Goal: Task Accomplishment & Management: Manage account settings

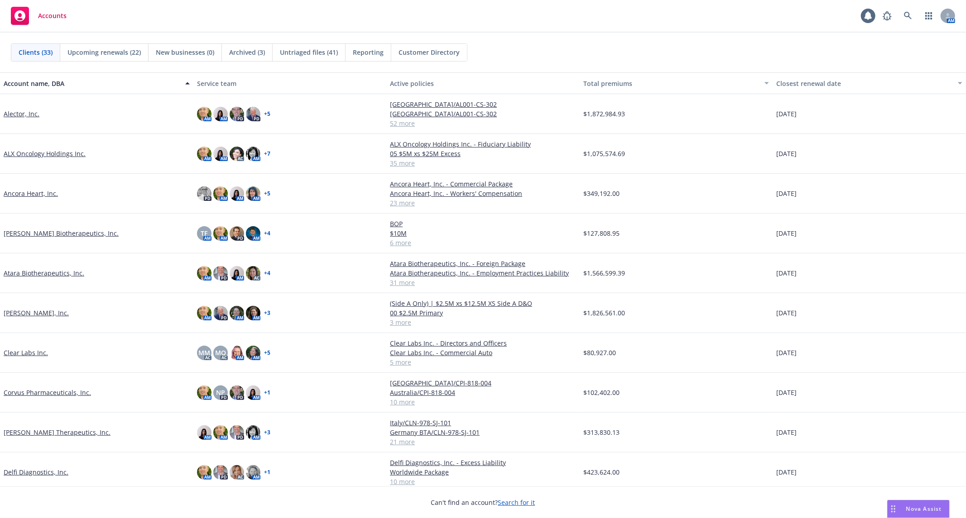
drag, startPoint x: 0, startPoint y: 0, endPoint x: 0, endPoint y: 461, distance: 460.8
click at [0, 461] on div "Account name, DBA Service team Active policies Total premiums Closest renewal d…" at bounding box center [483, 279] width 966 height 414
click at [904, 12] on icon at bounding box center [908, 16] width 8 height 8
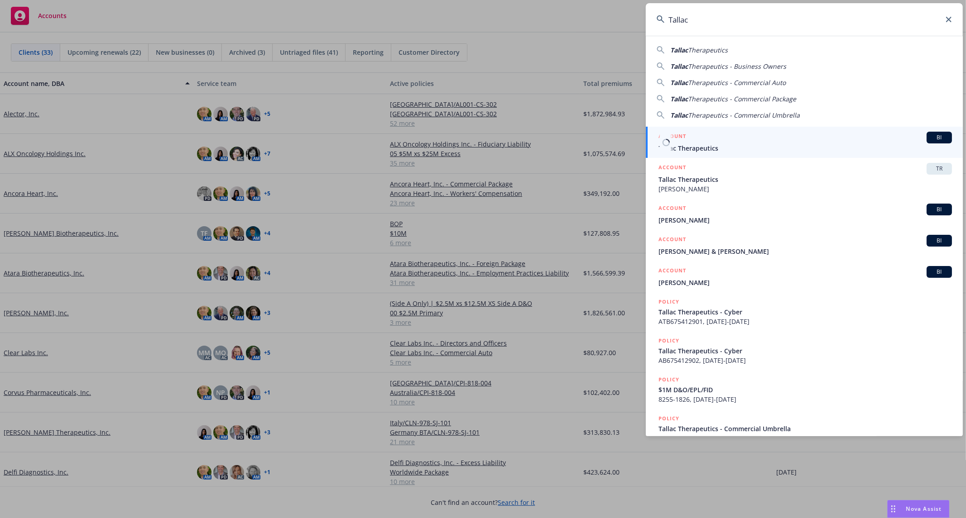
type input "Tallac"
click at [717, 143] on span "Tallac Therapeutics" at bounding box center [804, 148] width 293 height 10
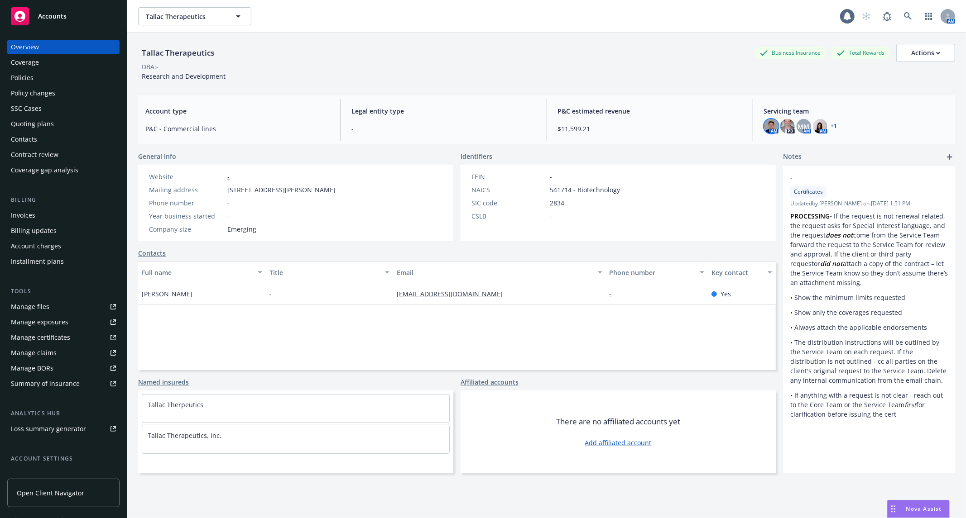
click at [764, 124] on img at bounding box center [771, 126] width 14 height 14
click at [758, 148] on icon "close" at bounding box center [758, 150] width 5 height 5
click at [831, 124] on link "+ 1" at bounding box center [834, 126] width 6 height 5
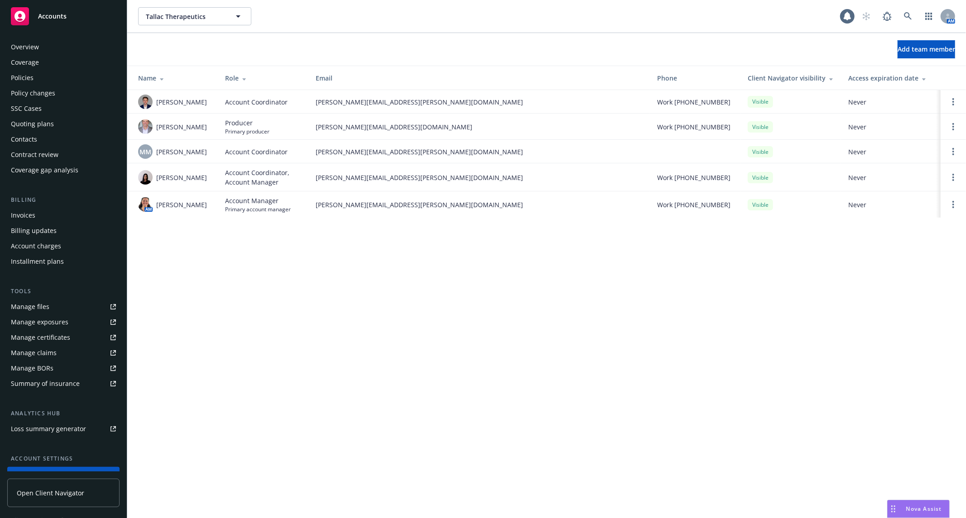
scroll to position [71, 0]
